Goal: Task Accomplishment & Management: Manage account settings

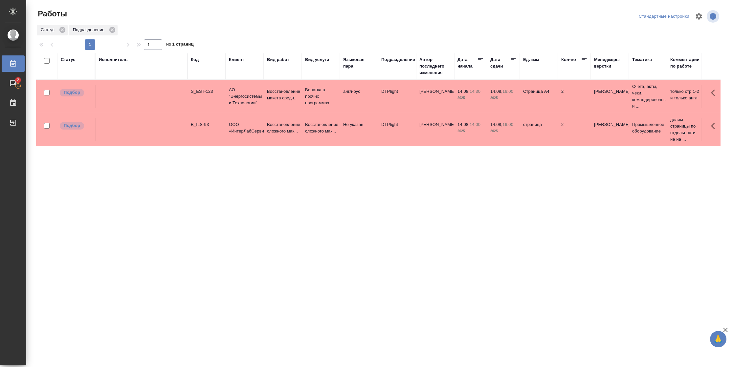
click at [331, 142] on tr "Подбор B_ILS-93 ООО «ИнтерЛабСервис» Восстановление сложного мак... Восстановле…" at bounding box center [672, 129] width 1272 height 33
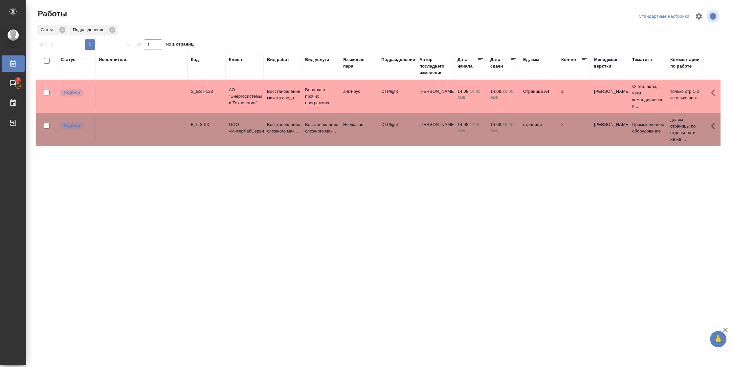
click at [331, 142] on tr "Подбор B_ILS-93 ООО «ИнтерЛабСервис» Восстановление сложного мак... Восстановле…" at bounding box center [672, 129] width 1272 height 33
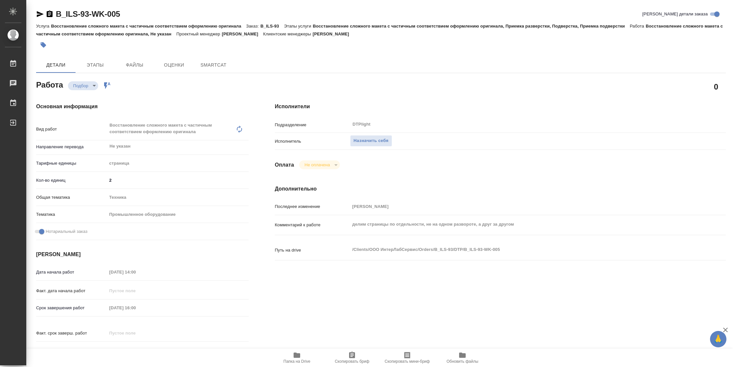
type textarea "x"
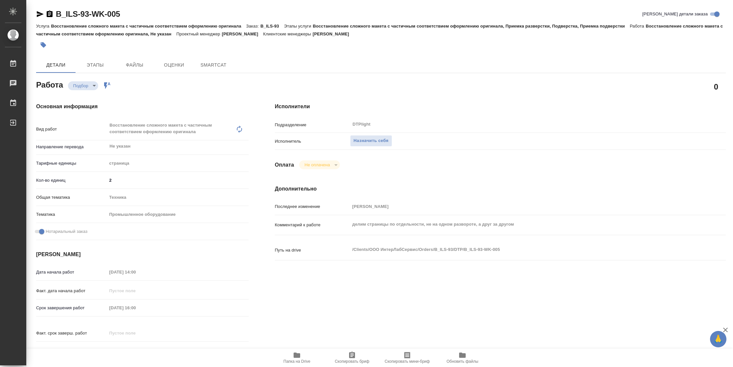
type textarea "x"
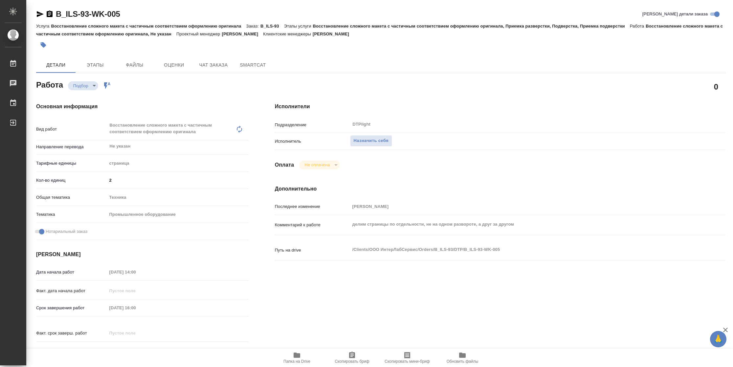
type textarea "x"
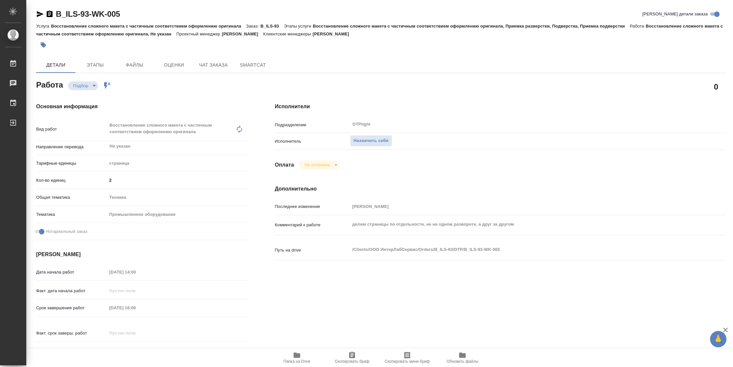
type textarea "x"
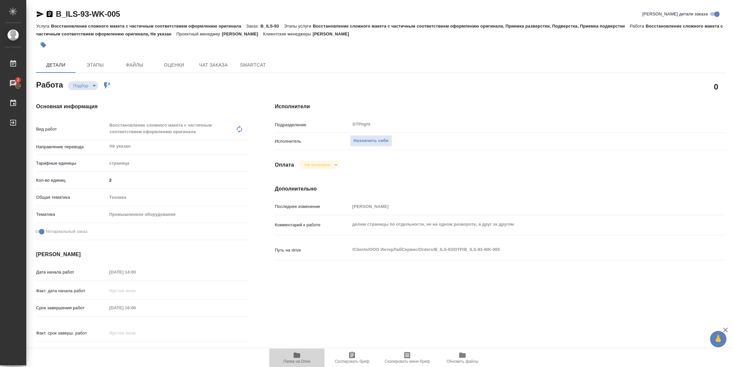
click at [290, 362] on span "Папка на Drive" at bounding box center [296, 362] width 27 height 5
click at [354, 139] on span "Назначить себя" at bounding box center [371, 141] width 35 height 8
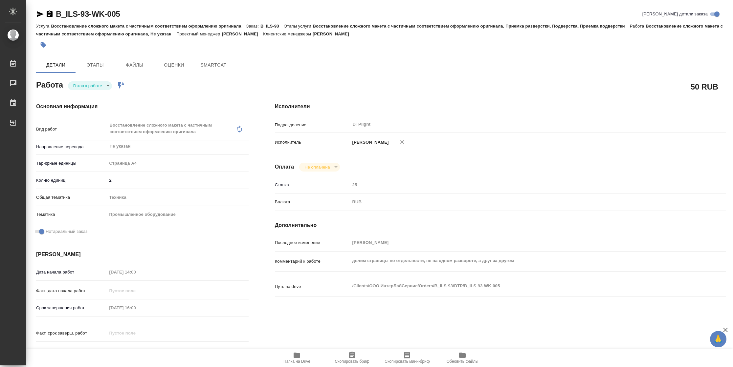
type textarea "x"
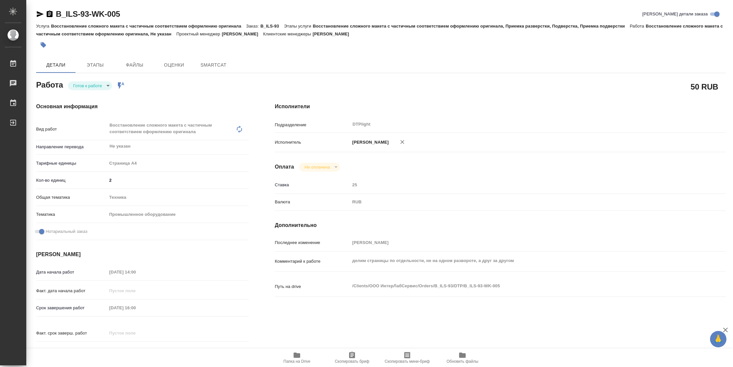
type textarea "x"
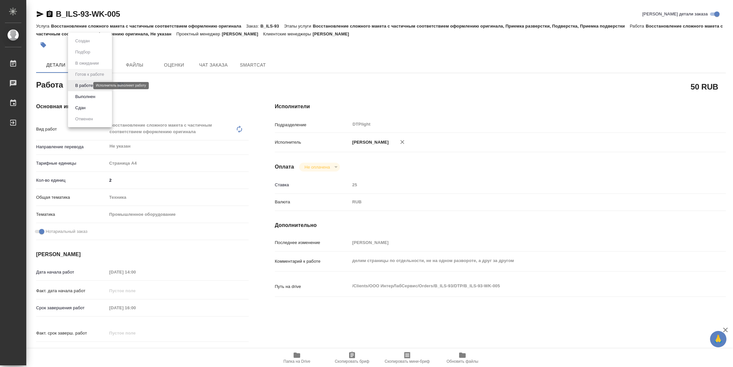
click at [87, 83] on body "🙏 .cls-1 fill:#fff; AWATERA [PERSON_NAME] Чаты График Выйти B_ILS-93-WK-005 Кра…" at bounding box center [366, 183] width 733 height 367
click at [88, 88] on button "В работе" at bounding box center [84, 85] width 22 height 7
type textarea "x"
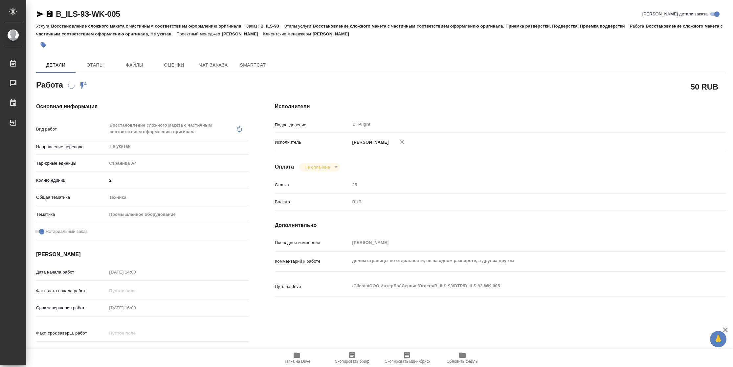
type textarea "x"
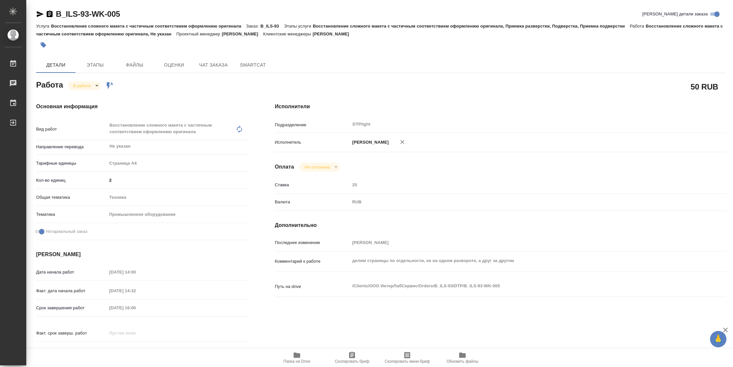
type textarea "x"
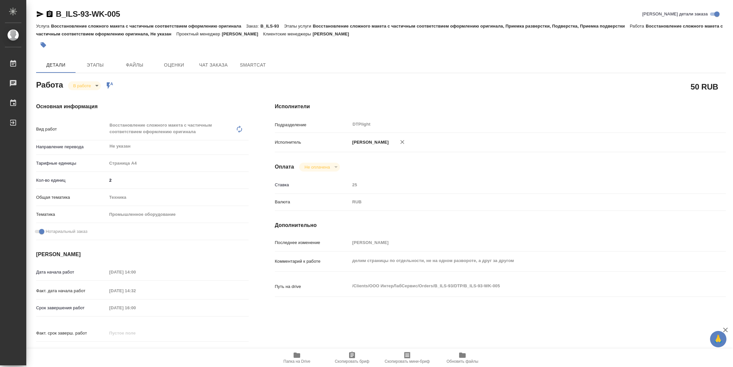
type textarea "x"
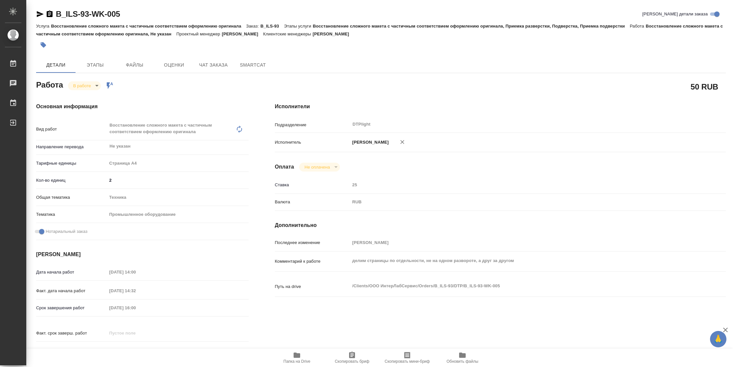
type textarea "x"
